Goal: Obtain resource: Obtain resource

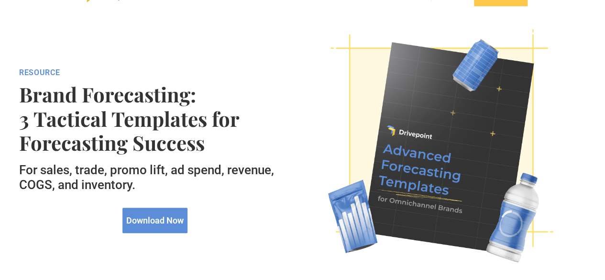
scroll to position [33, 0]
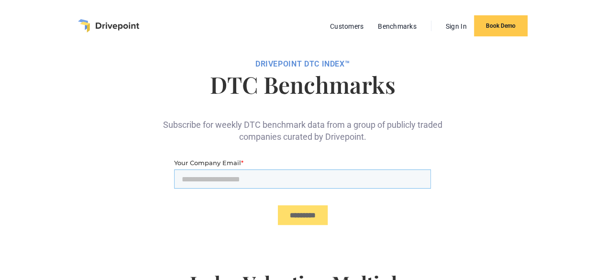
click at [244, 181] on input "Your Company Email *" at bounding box center [302, 178] width 257 height 19
type input "**********"
click at [303, 212] on input "*********" at bounding box center [303, 215] width 50 height 20
